Goal: Find specific page/section: Find specific page/section

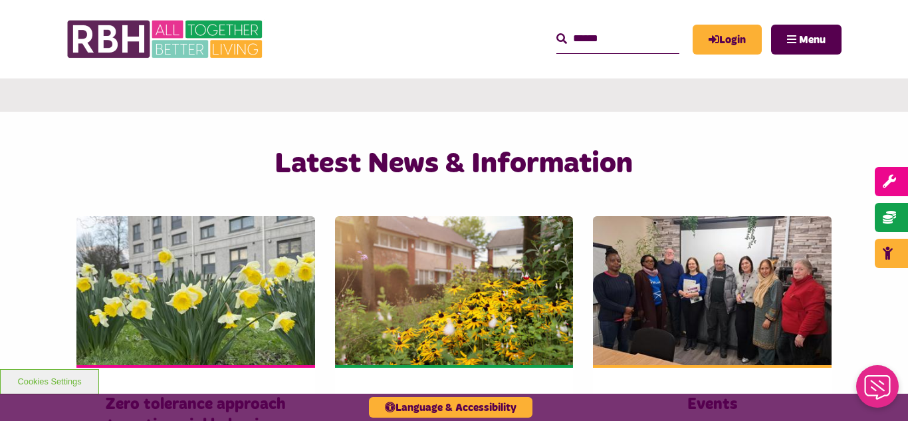
scroll to position [762, 0]
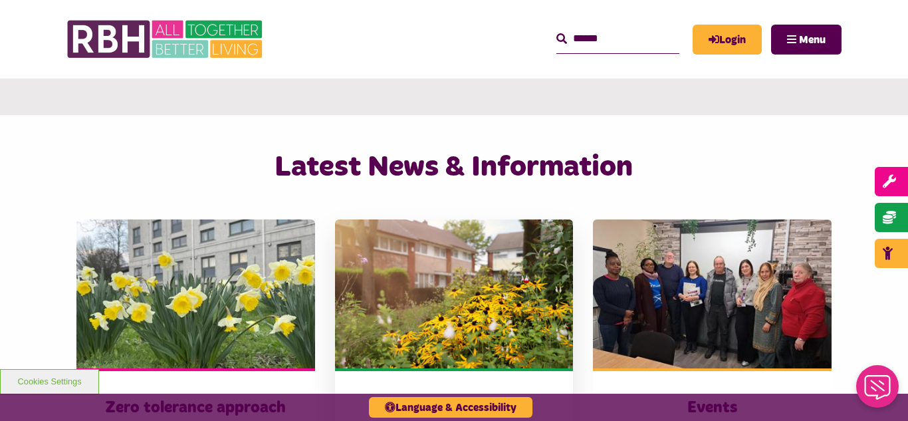
click at [428, 273] on img at bounding box center [454, 293] width 239 height 149
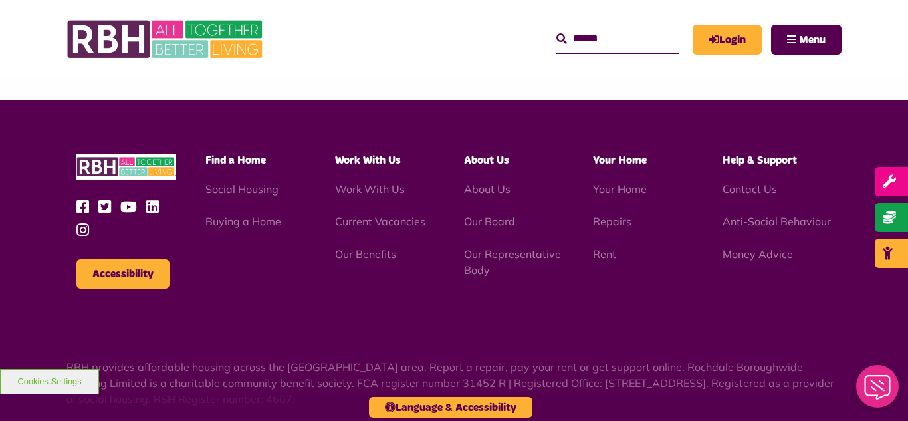
scroll to position [1448, 0]
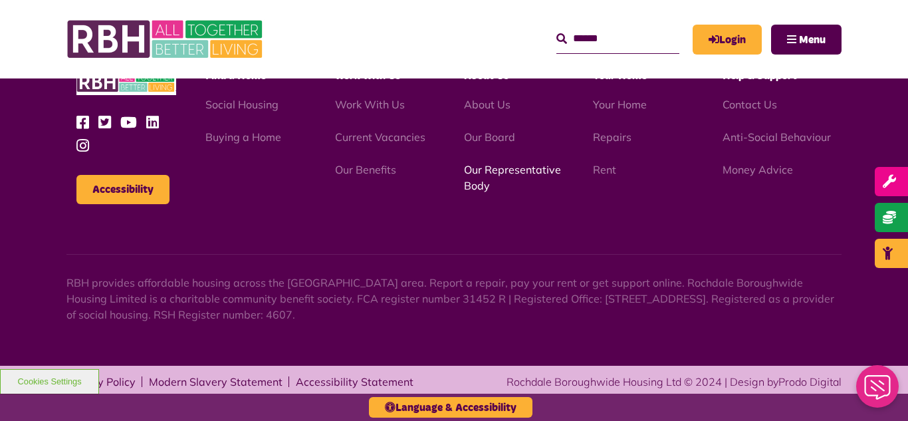
click at [495, 174] on link "Our Representative Body" at bounding box center [512, 177] width 97 height 29
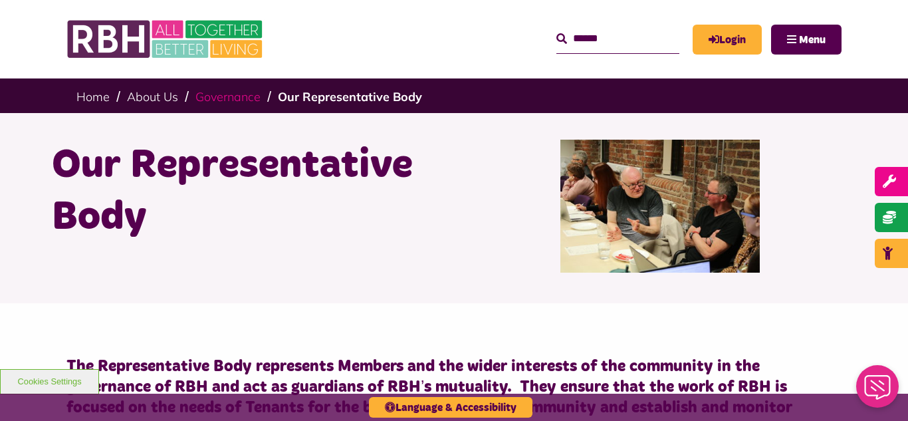
click at [223, 95] on link "Governance" at bounding box center [228, 96] width 65 height 15
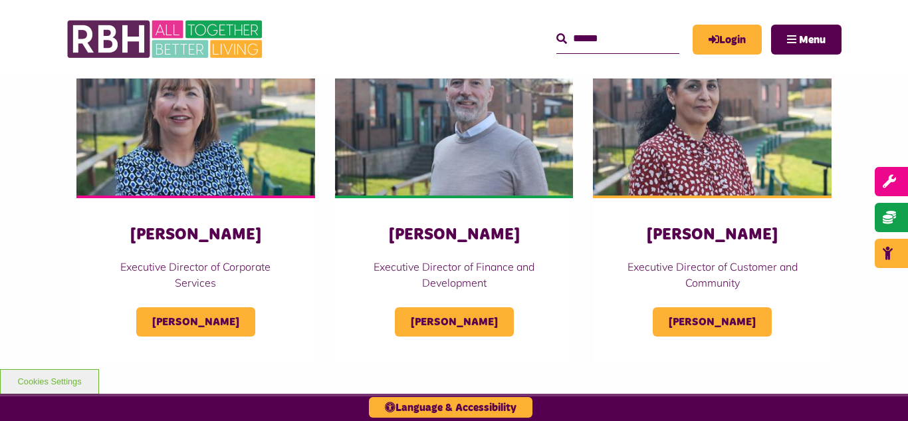
scroll to position [738, 0]
